Goal: Check status: Check status

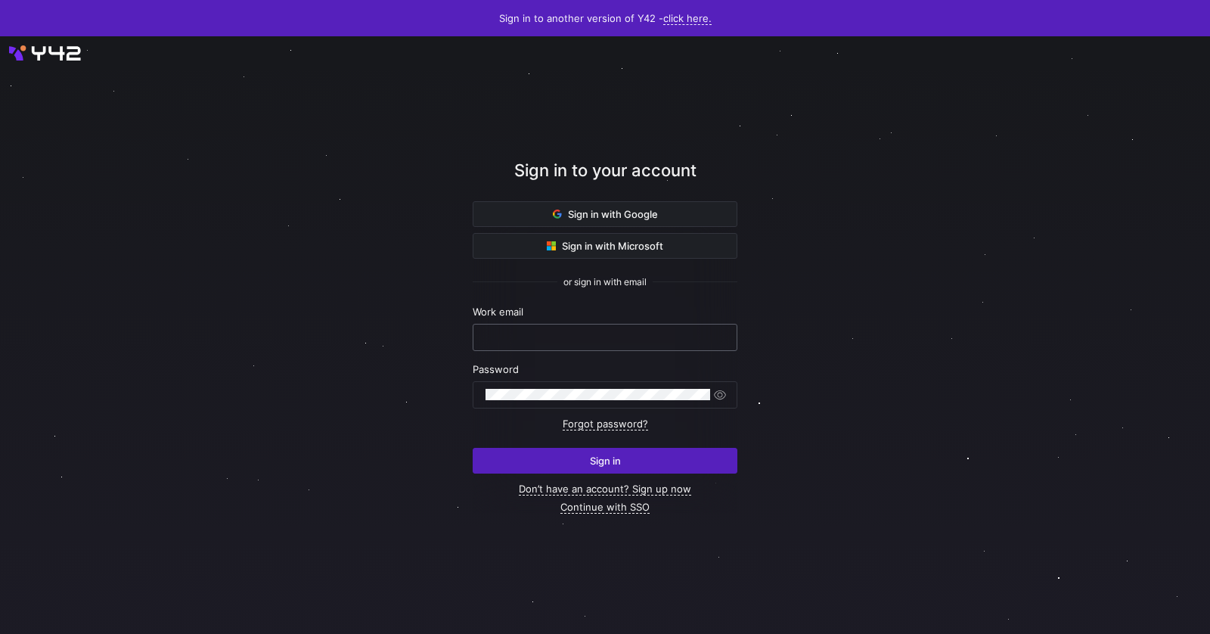
click at [581, 331] on input "text" at bounding box center [604, 337] width 239 height 12
click at [0, 633] on nordpass-autofill-portal at bounding box center [0, 634] width 0 height 0
type input "[PERSON_NAME][EMAIL_ADDRESS][PERSON_NAME][DOMAIN_NAME]"
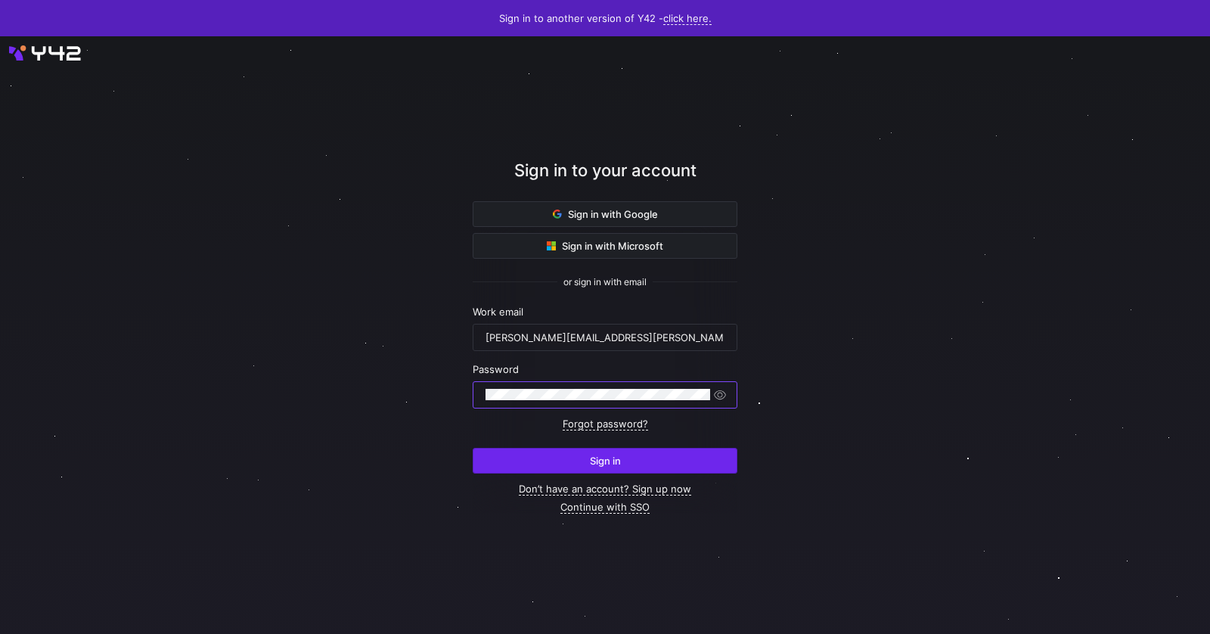
click at [541, 469] on span "submit" at bounding box center [604, 460] width 263 height 24
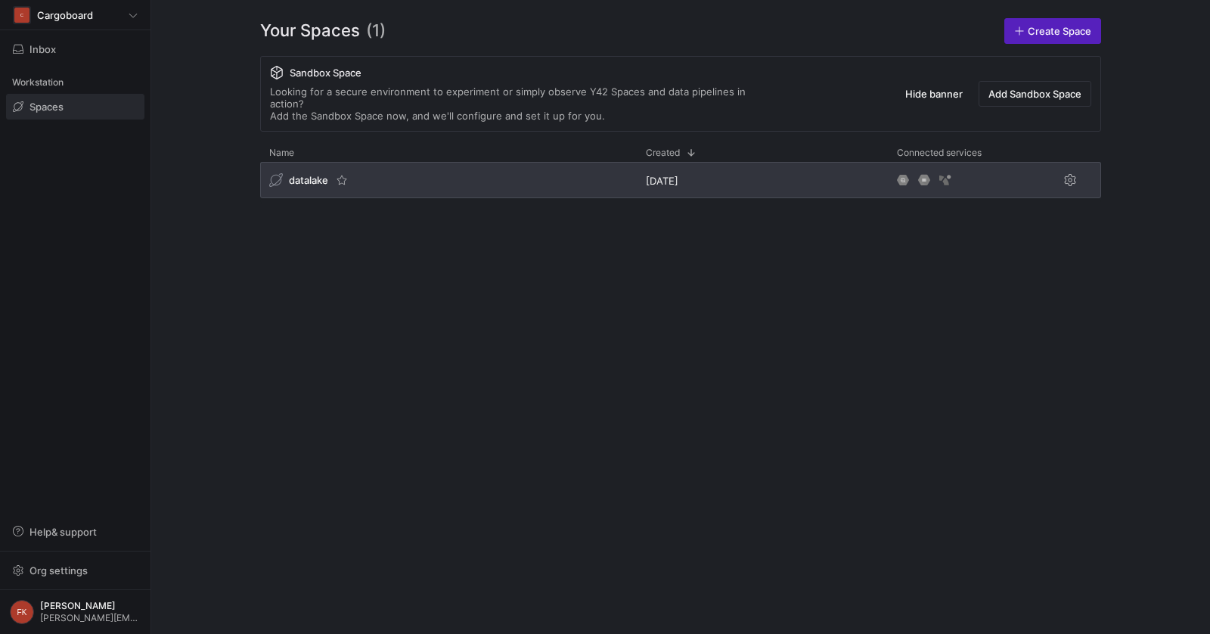
click at [307, 162] on div "datalake" at bounding box center [448, 180] width 377 height 36
click at [305, 174] on span "datalake" at bounding box center [308, 180] width 39 height 12
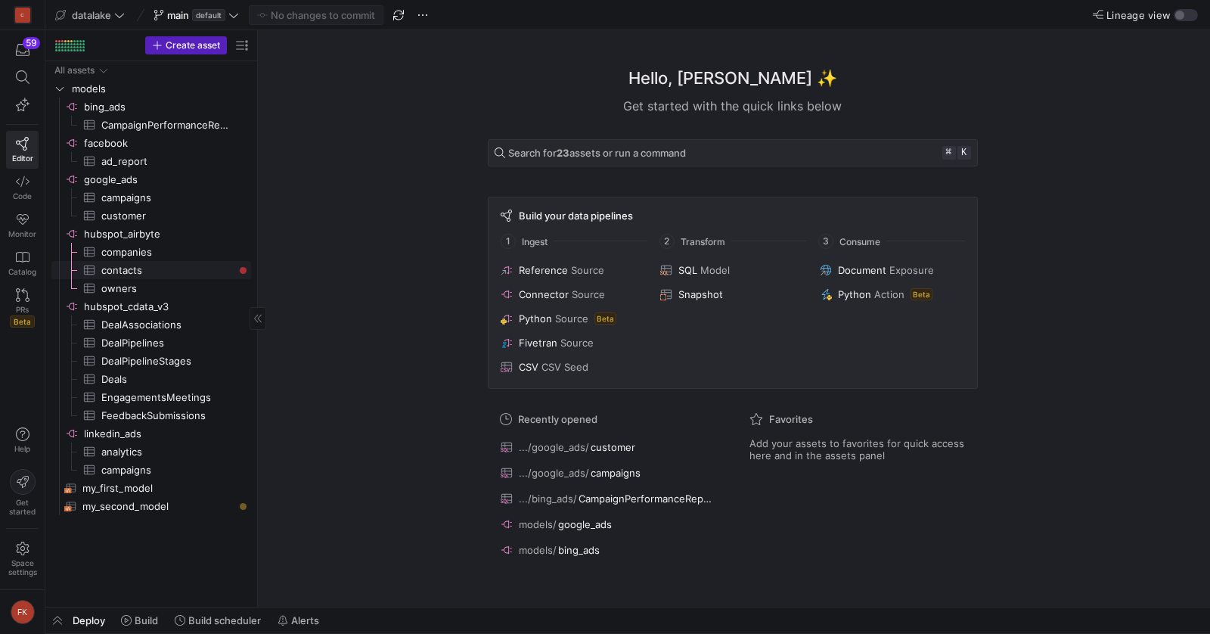
click at [181, 268] on span "contacts​​​​​​​​​" at bounding box center [167, 270] width 132 height 17
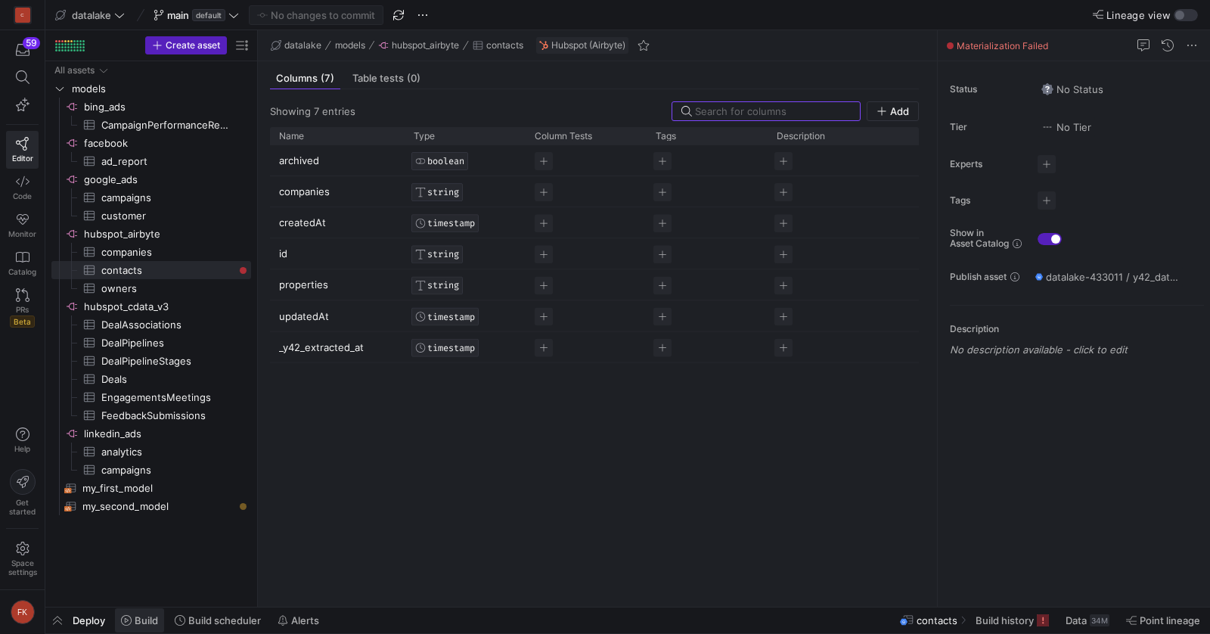
click at [142, 615] on span "Build" at bounding box center [146, 620] width 23 height 12
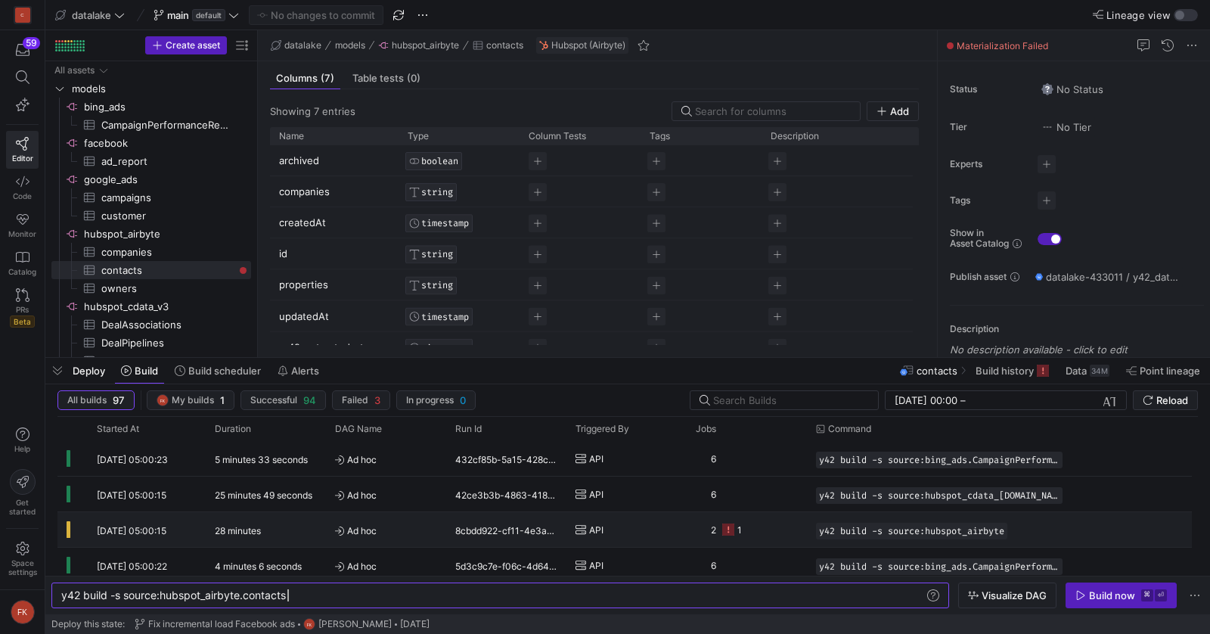
scroll to position [0, 225]
click at [228, 536] on div "28 minutes" at bounding box center [266, 529] width 120 height 35
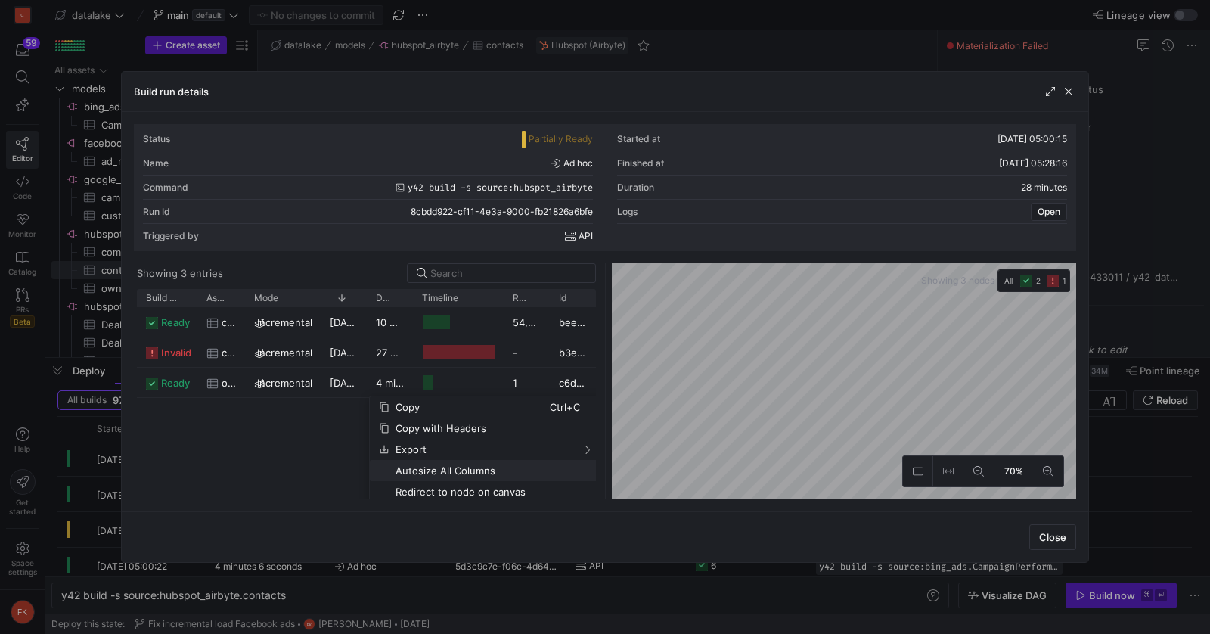
click at [408, 473] on span "Autosize All Columns" at bounding box center [469, 470] width 160 height 21
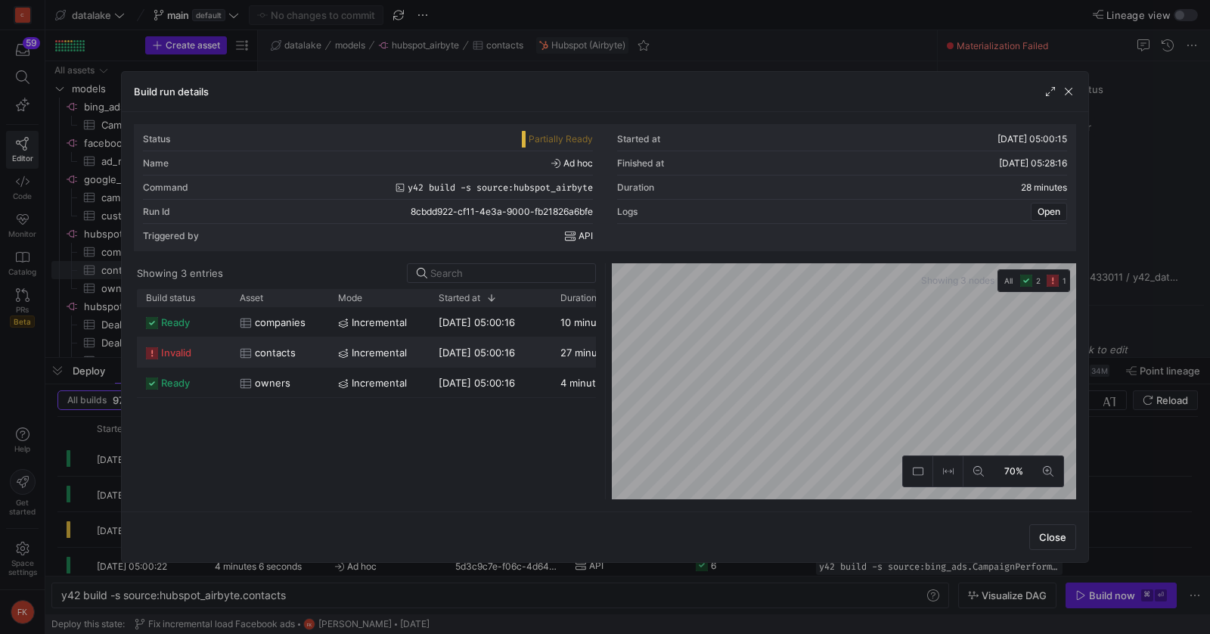
click at [332, 355] on div "incremental" at bounding box center [379, 351] width 101 height 29
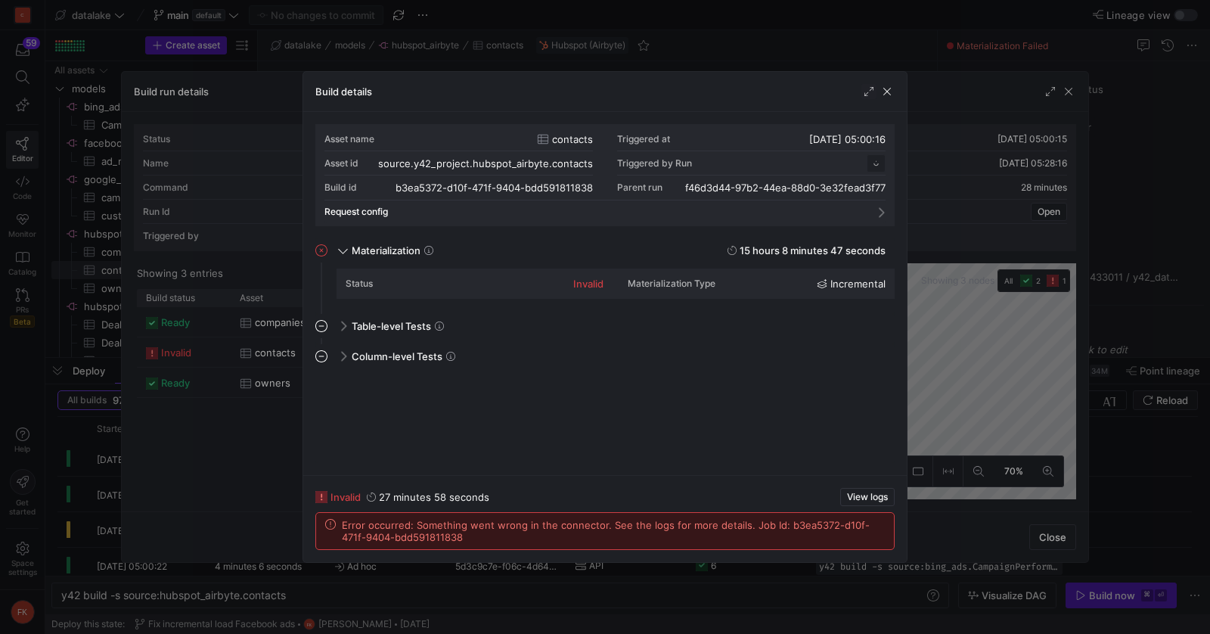
scroll to position [136, 0]
